Goal: Navigation & Orientation: Find specific page/section

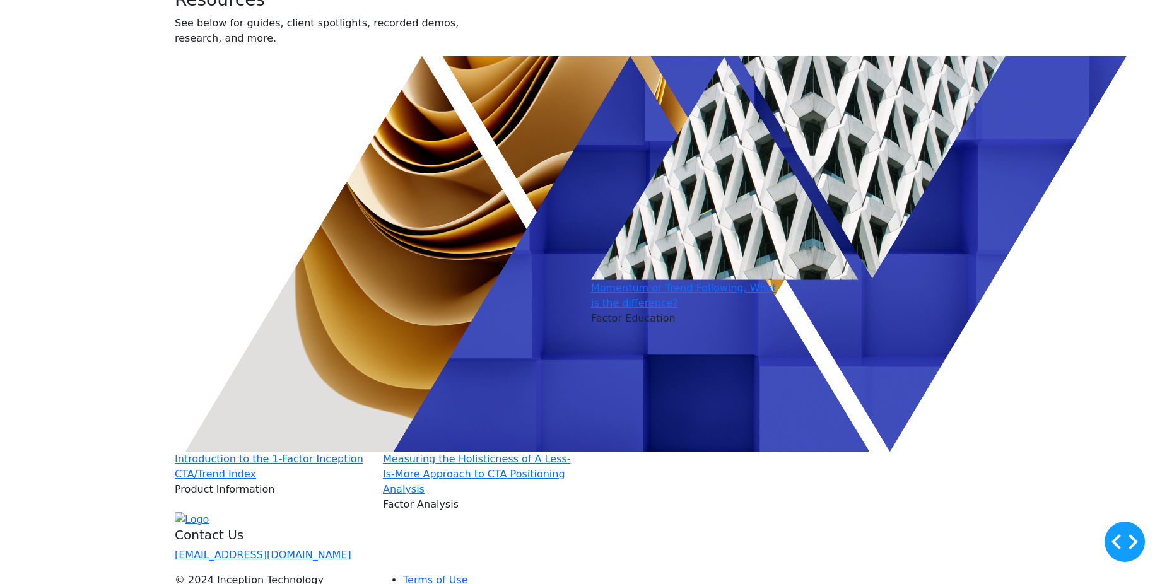
scroll to position [315, 0]
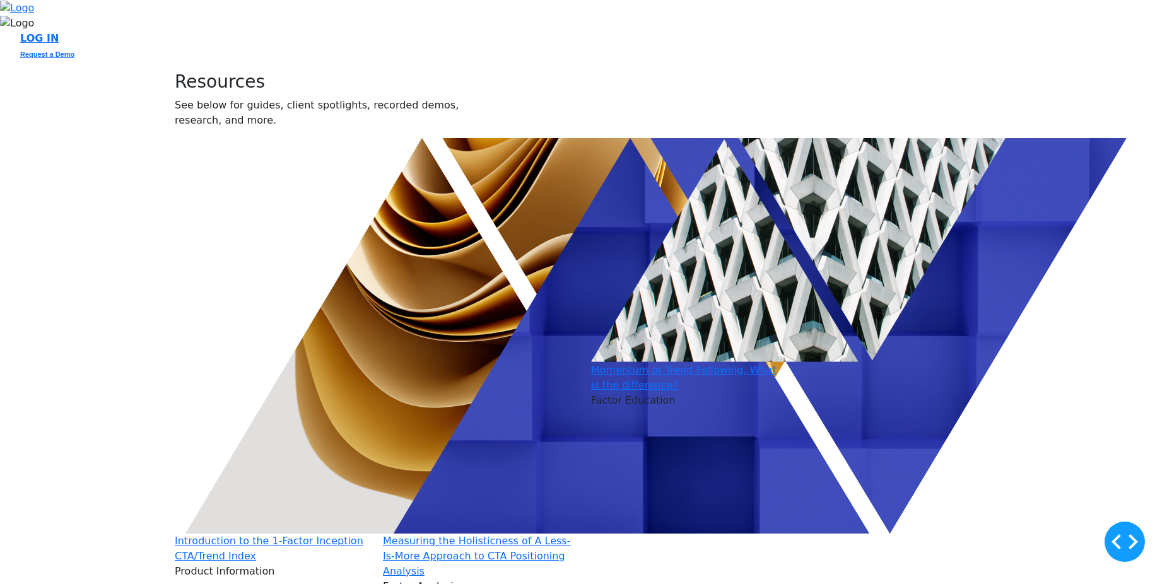
drag, startPoint x: 472, startPoint y: 279, endPoint x: 331, endPoint y: 278, distance: 140.7
click at [331, 138] on div "Resources See below for guides, client spotlights, recorded demos, research, an…" at bounding box center [340, 104] width 347 height 67
drag, startPoint x: 329, startPoint y: 278, endPoint x: 227, endPoint y: 287, distance: 102.0
click at [227, 138] on div "Resources See below for guides, client spotlights, recorded demos, research, an…" at bounding box center [340, 104] width 347 height 67
